Goal: Information Seeking & Learning: Learn about a topic

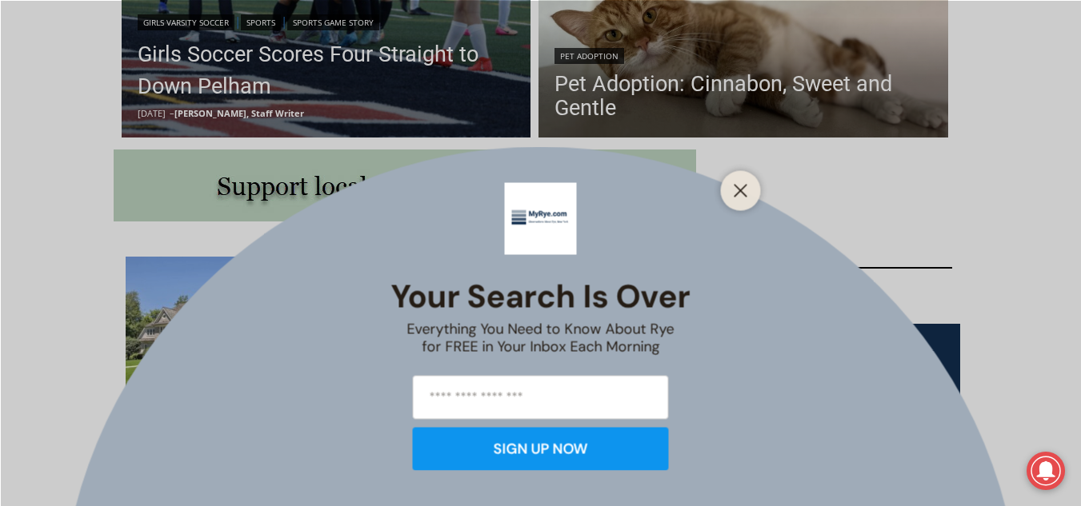
scroll to position [720, 0]
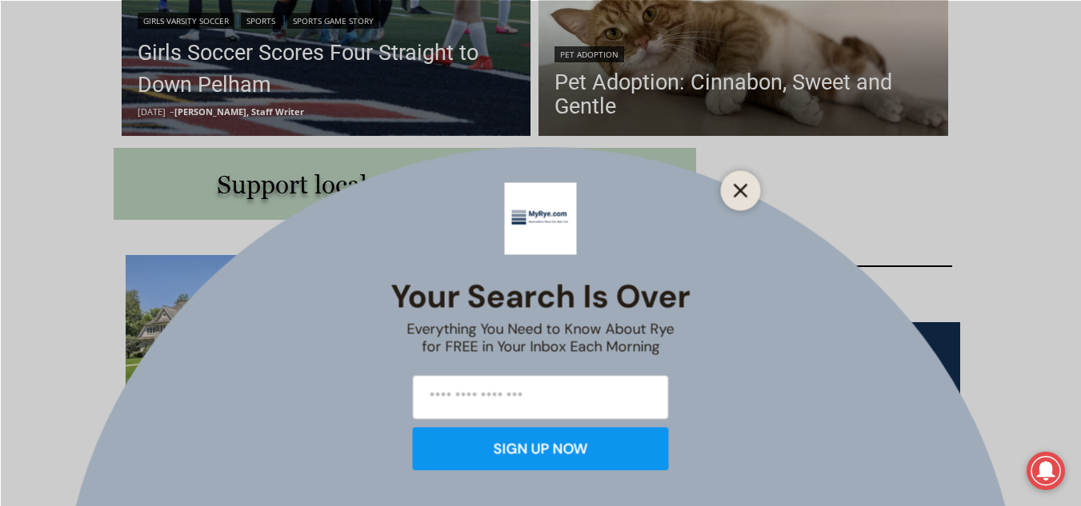
click at [742, 187] on icon "Close" at bounding box center [741, 190] width 14 height 14
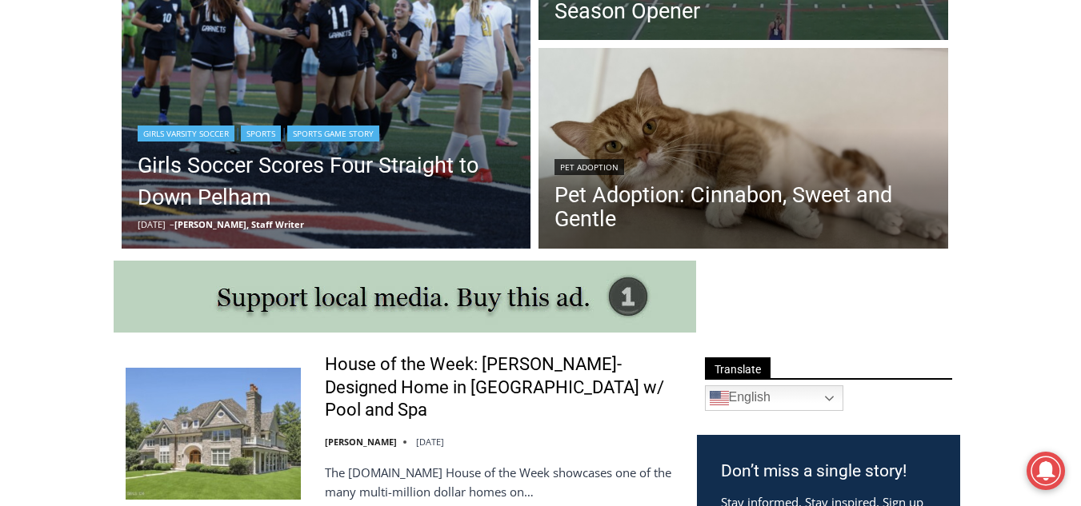
scroll to position [320, 0]
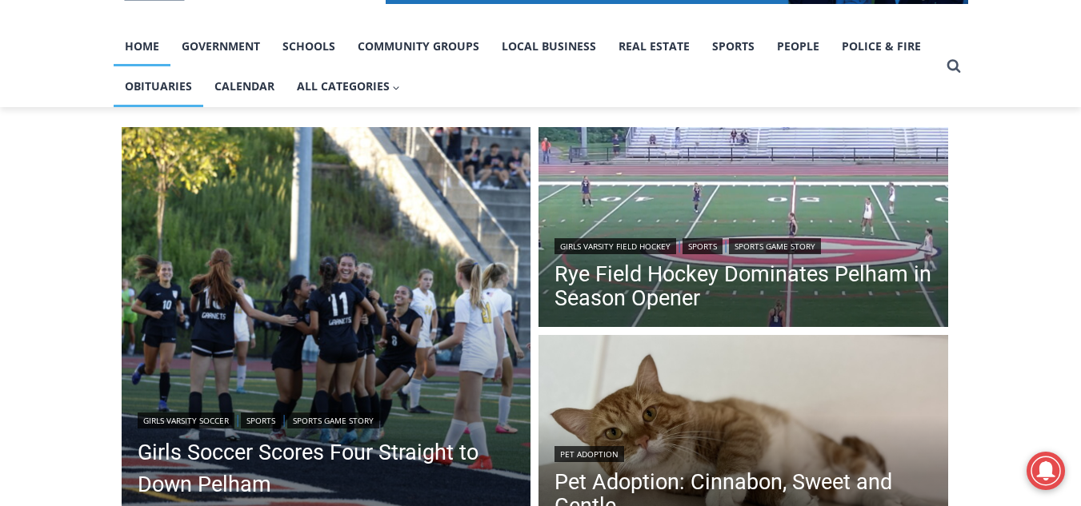
click at [159, 94] on link "Obituaries" at bounding box center [159, 86] width 90 height 40
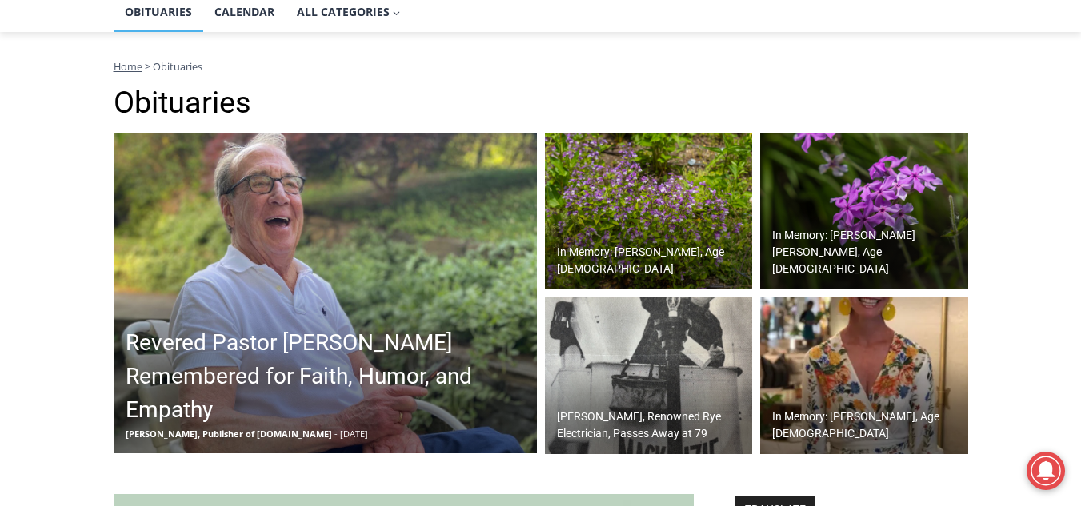
scroll to position [400, 0]
